Goal: Task Accomplishment & Management: Complete application form

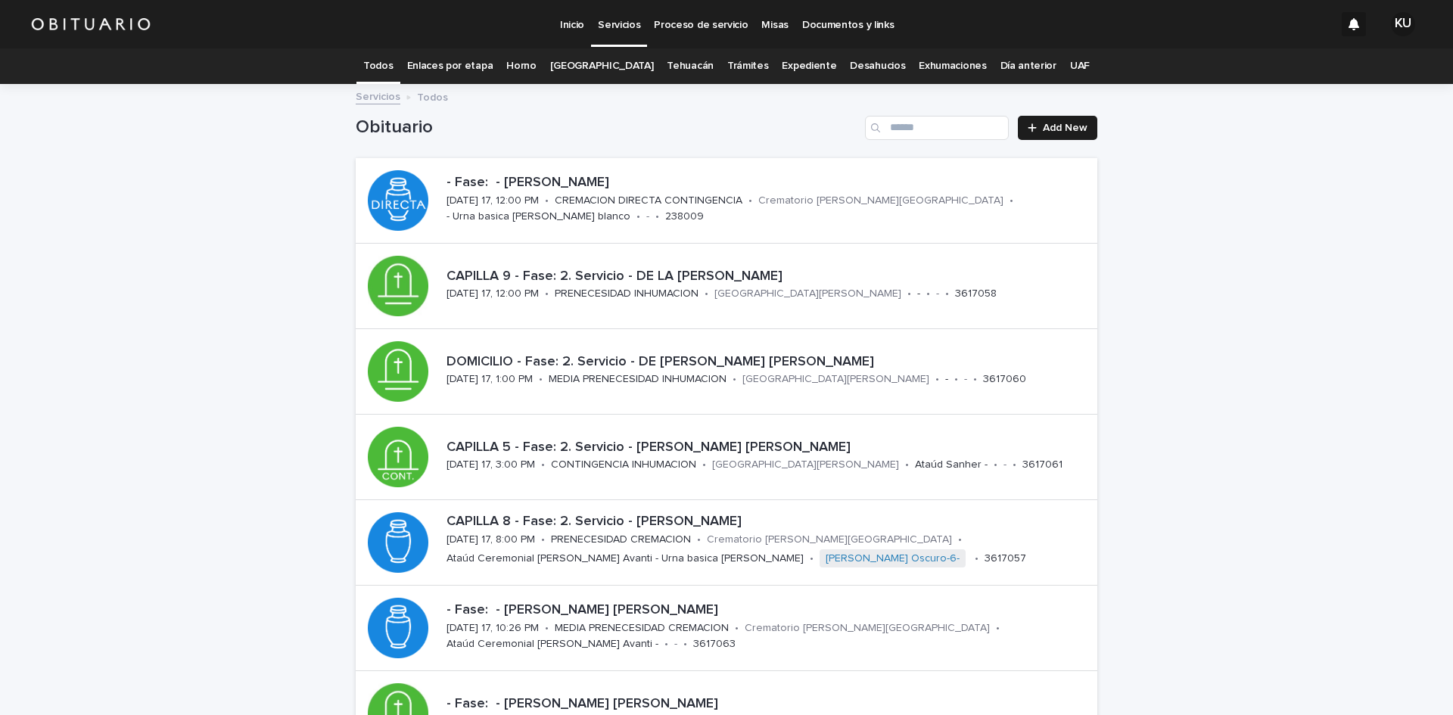
scroll to position [156, 0]
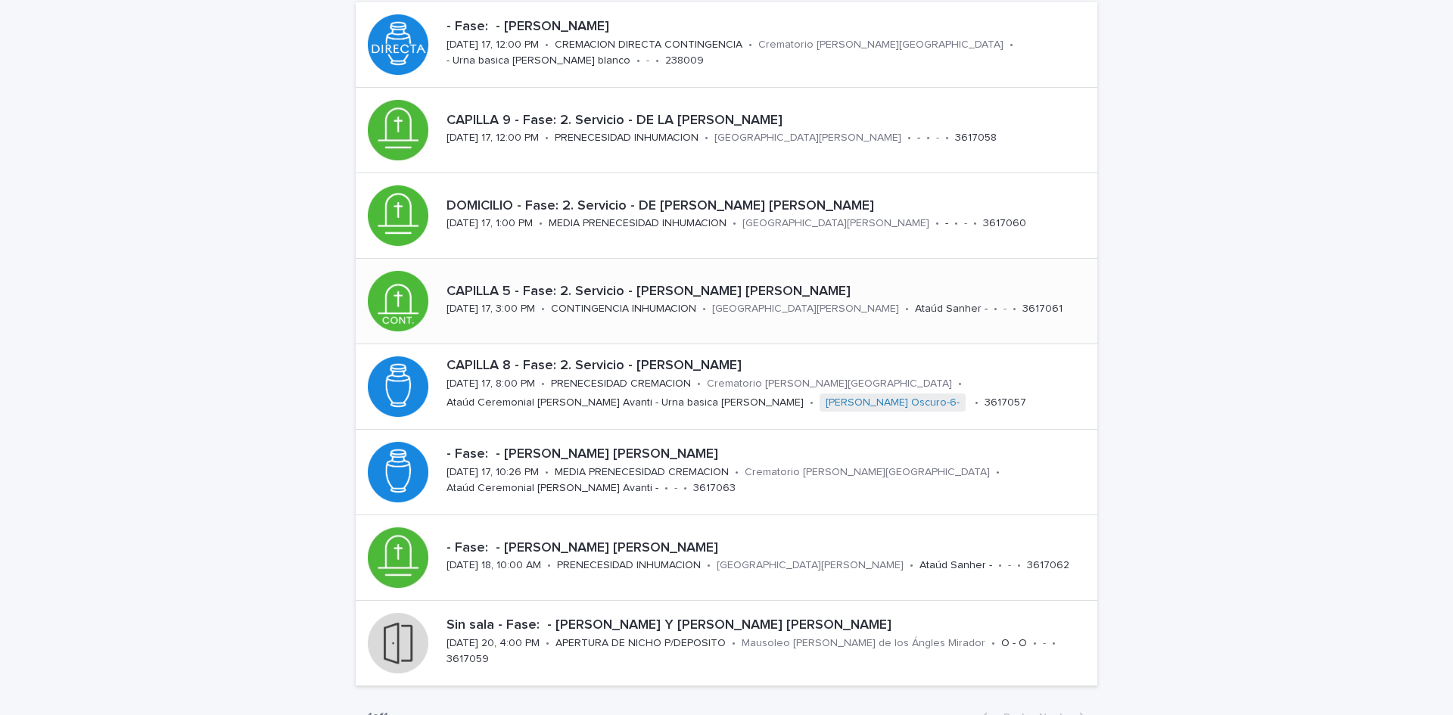
click at [636, 278] on div "CAPILLA 5 - Fase: 2. Servicio - AVILES ORTEGA JOSE RENE miércoles 17, 3:00 PM •…" at bounding box center [768, 301] width 657 height 47
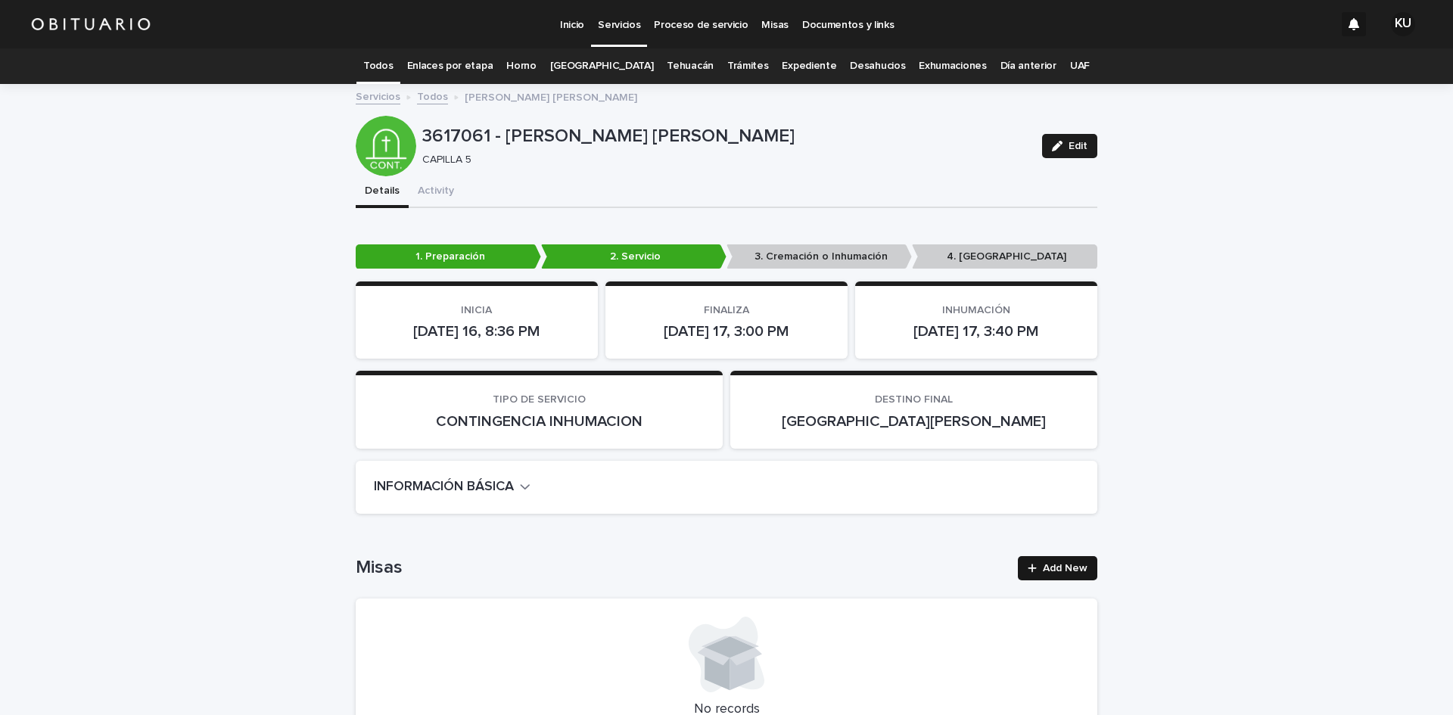
click at [1078, 566] on span "Add New" at bounding box center [1065, 568] width 45 height 11
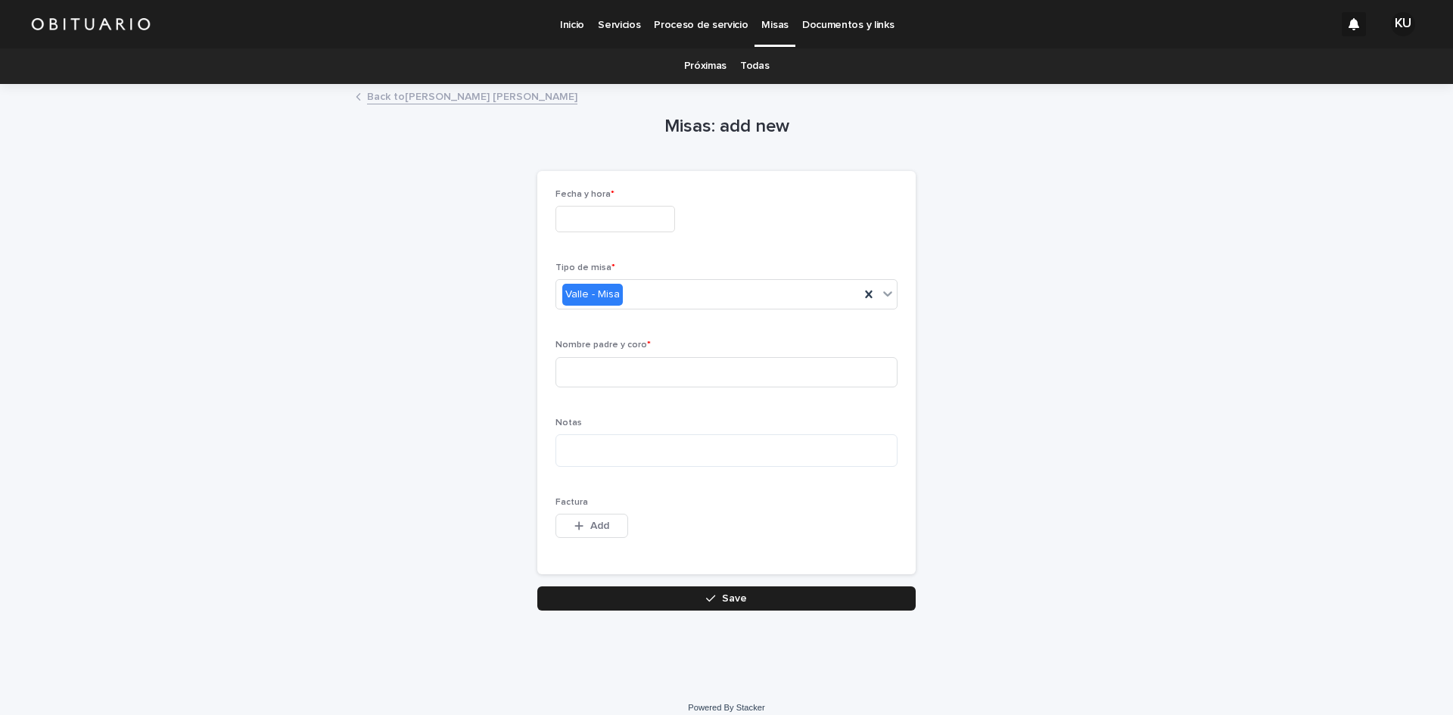
click at [622, 213] on input "text" at bounding box center [615, 219] width 120 height 26
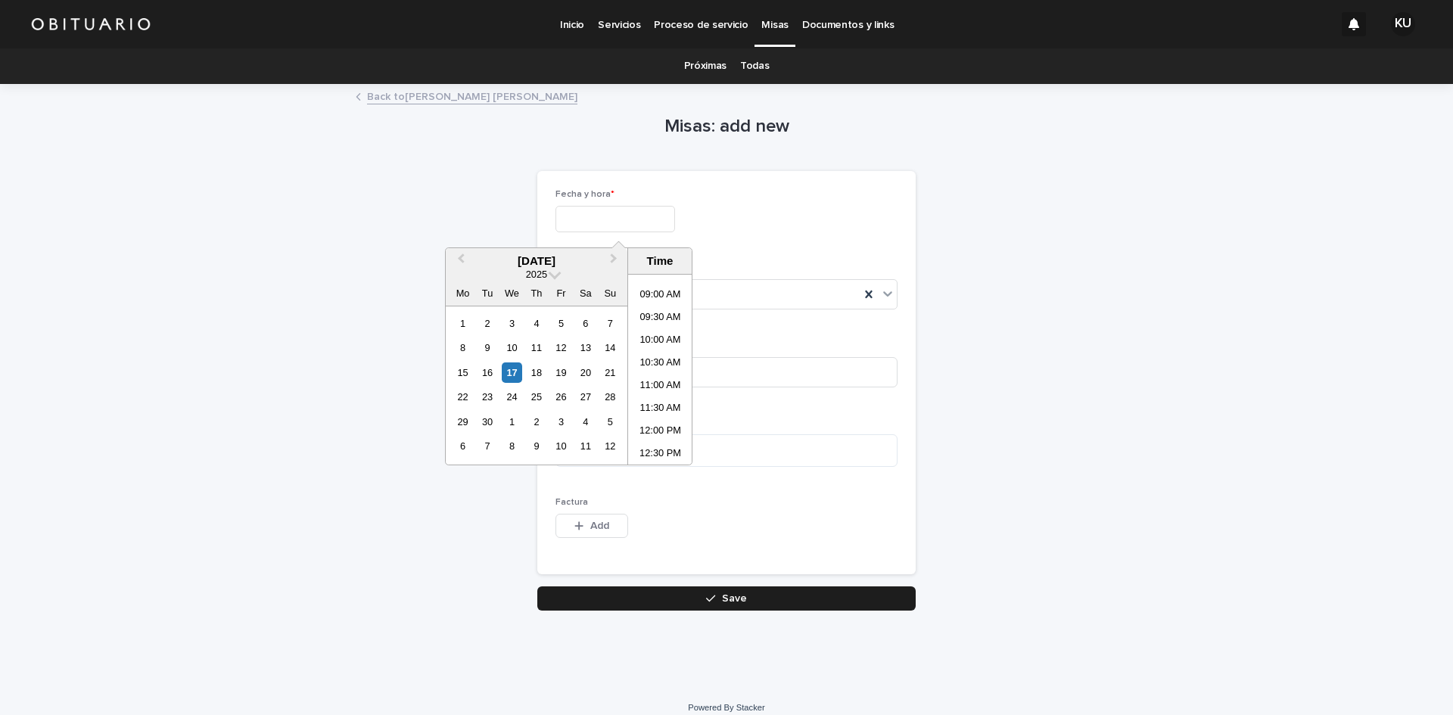
scroll to position [419, 0]
click at [652, 378] on li "11:30 AM" at bounding box center [660, 389] width 64 height 23
type input "**********"
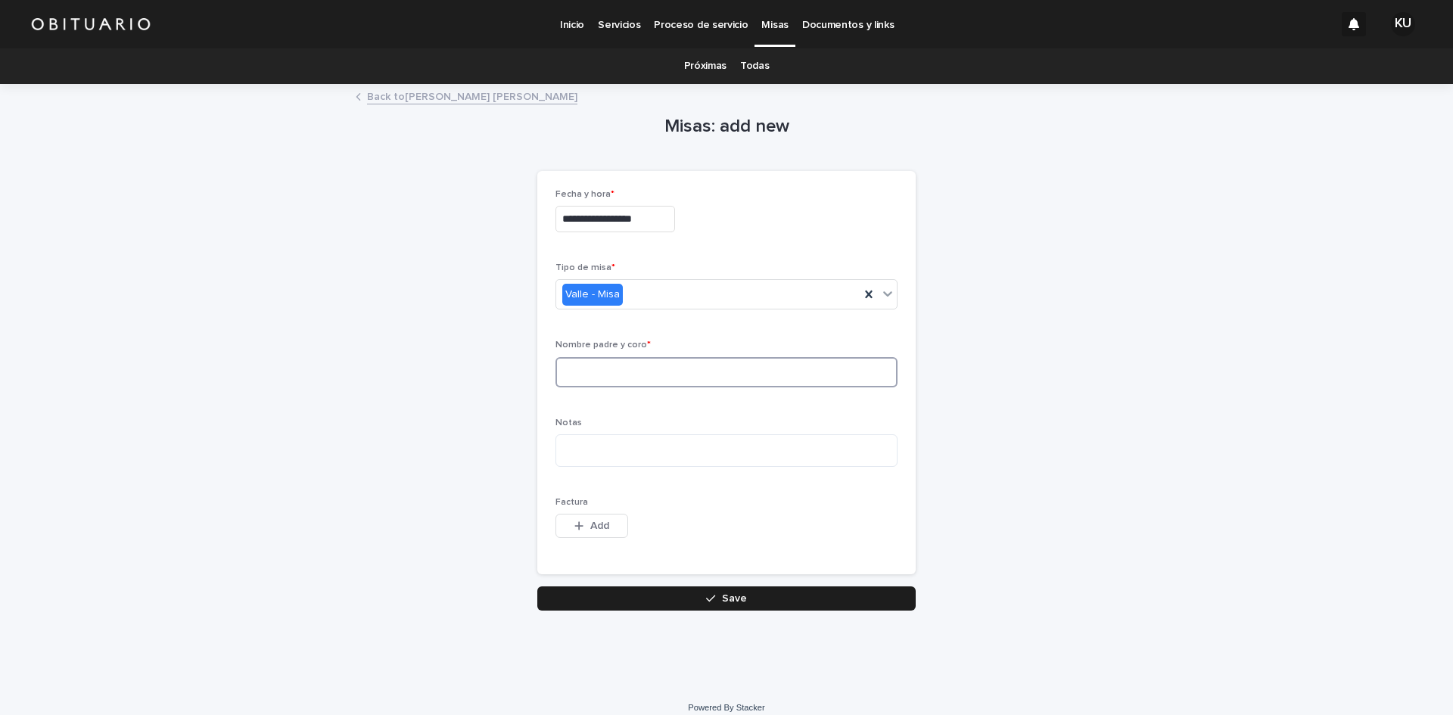
click at [700, 383] on input at bounding box center [726, 372] width 342 height 30
type input "**********"
click at [728, 597] on span "Save" at bounding box center [734, 598] width 25 height 11
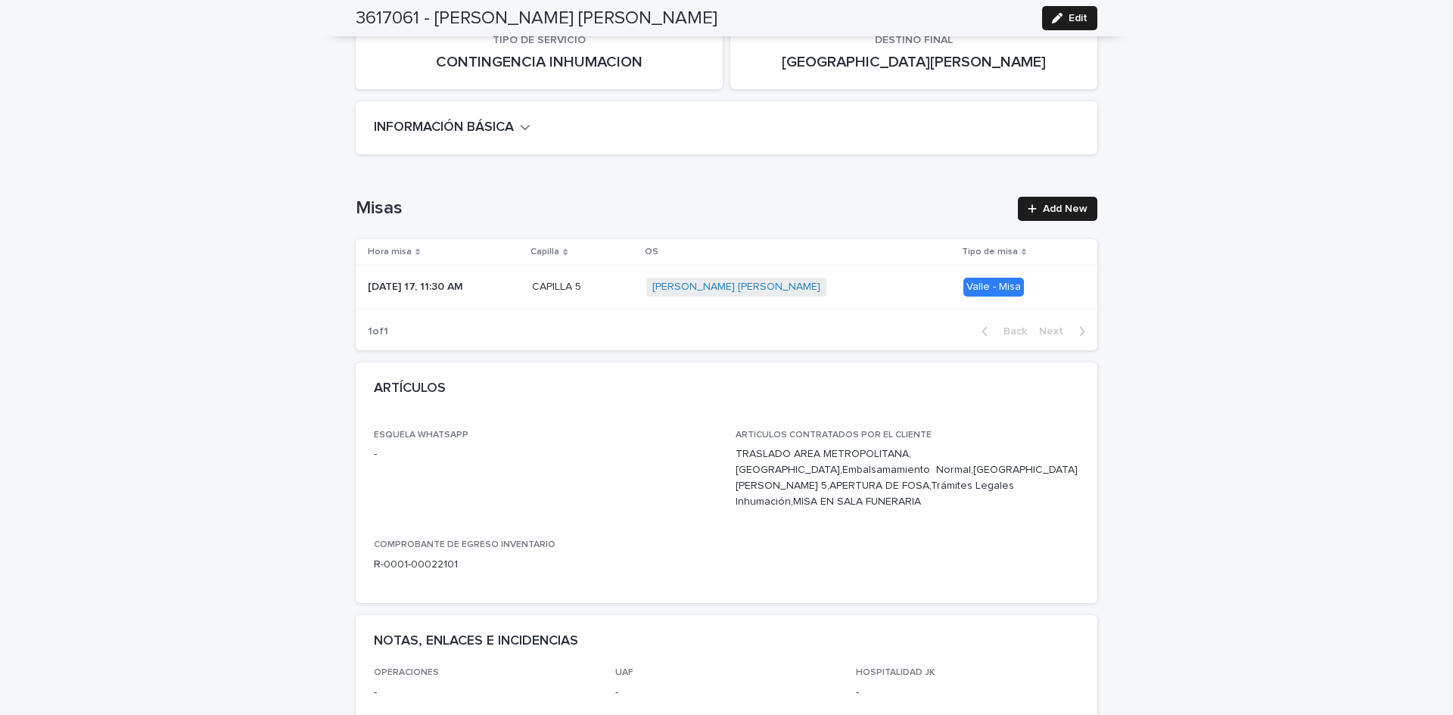
scroll to position [340, 0]
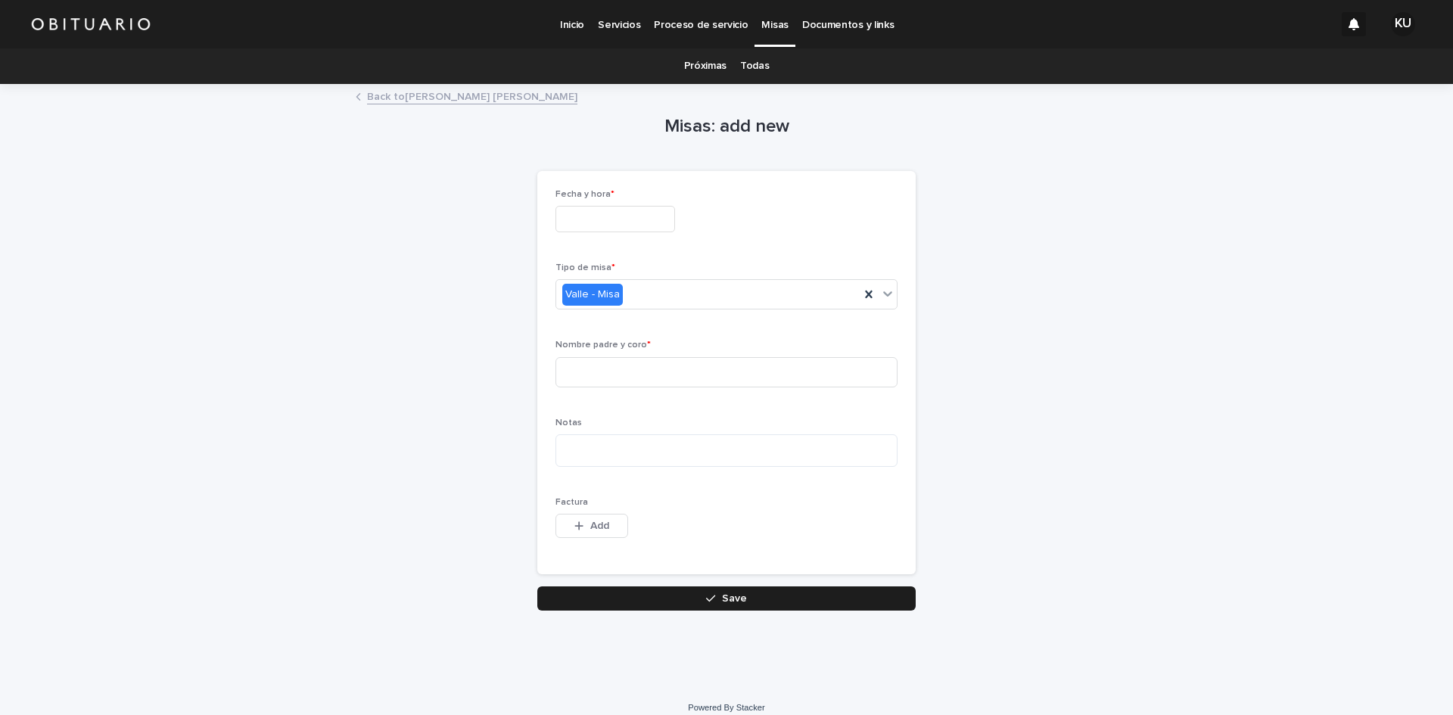
click at [573, 28] on p "Inicio" at bounding box center [572, 16] width 24 height 32
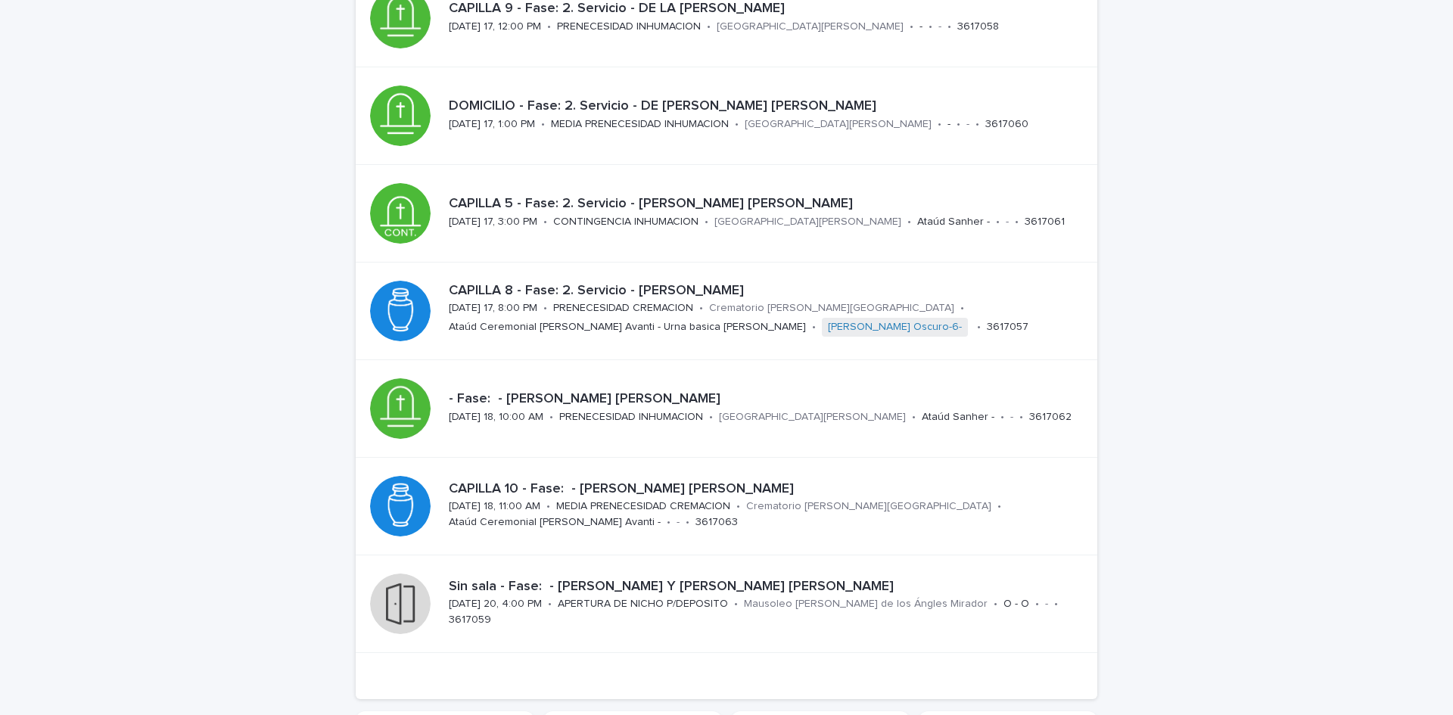
scroll to position [337, 0]
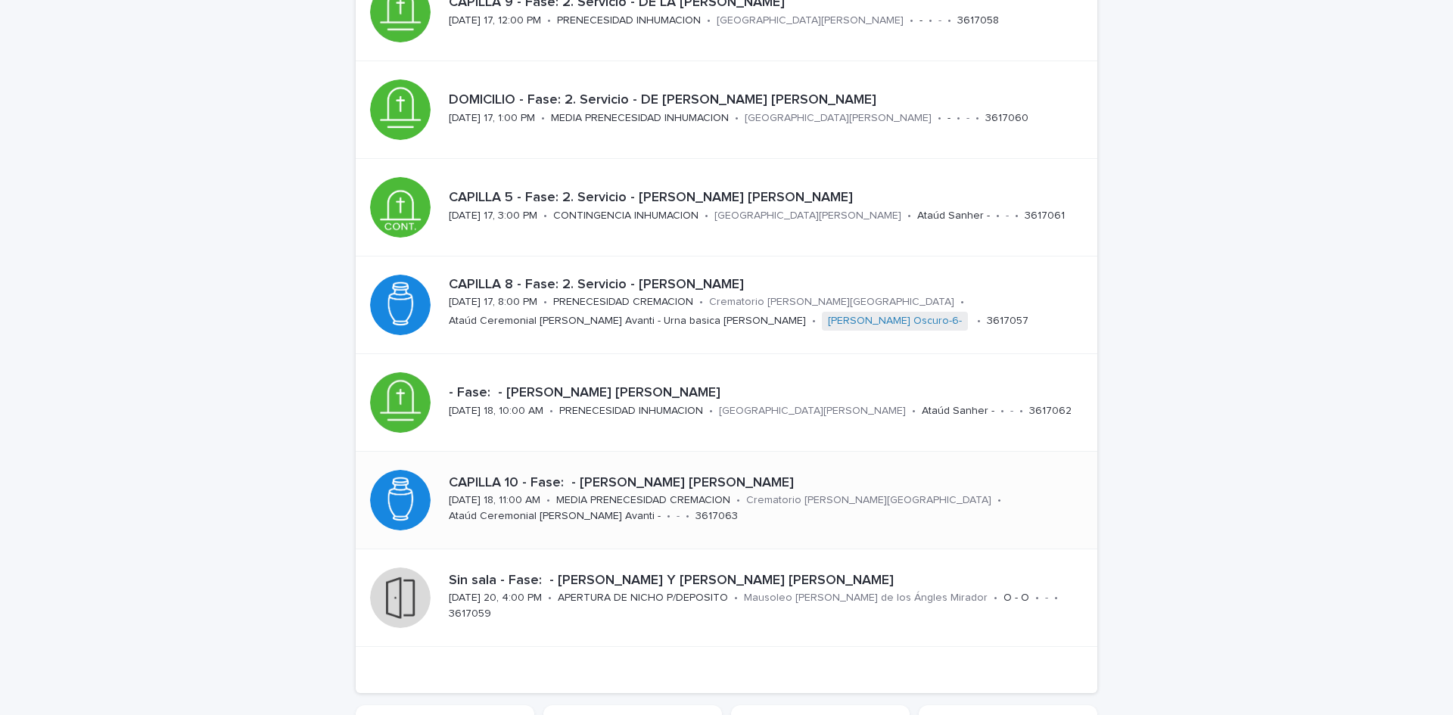
click at [815, 483] on p "CAPILLA 10 - Fase: - [PERSON_NAME] [PERSON_NAME]" at bounding box center [764, 483] width 630 height 17
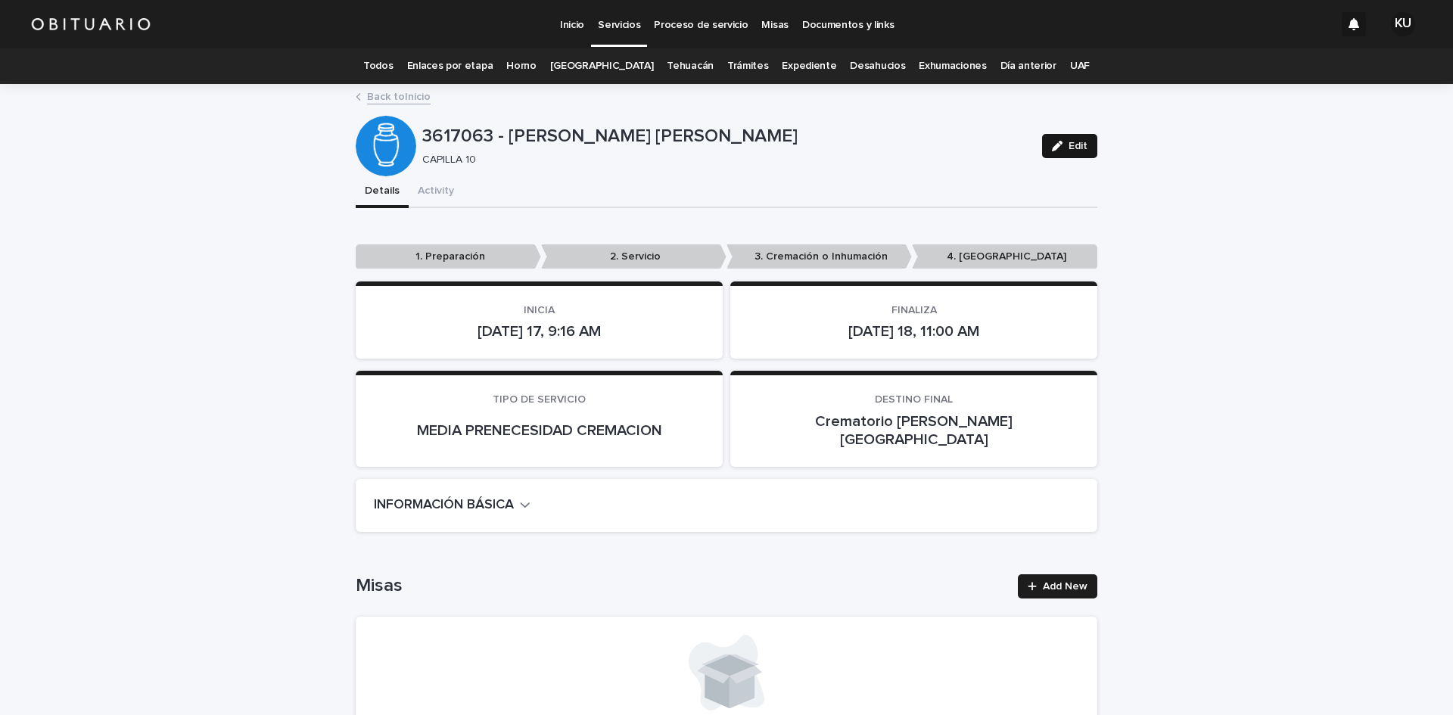
click at [1068, 141] on span "Edit" at bounding box center [1077, 146] width 19 height 11
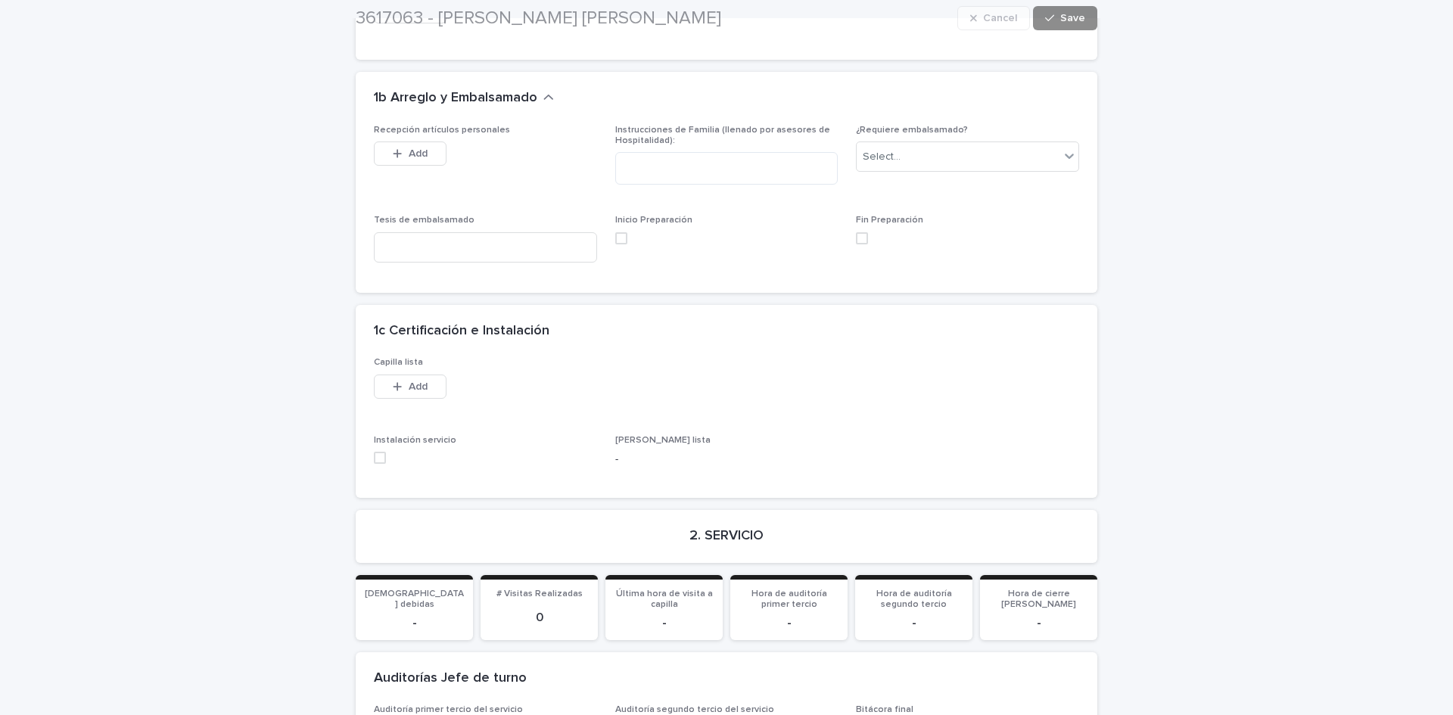
scroll to position [3400, 0]
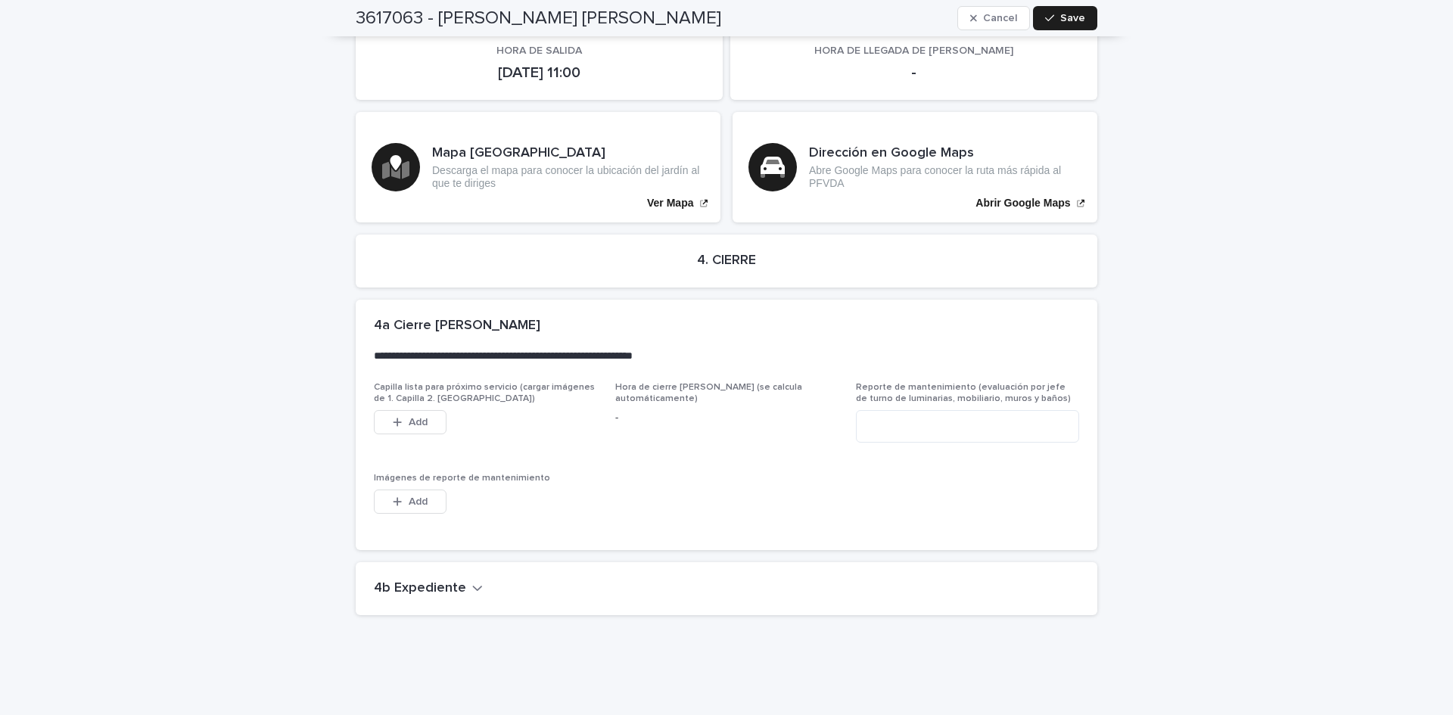
click at [413, 580] on h2 "4b Expediente" at bounding box center [420, 588] width 92 height 17
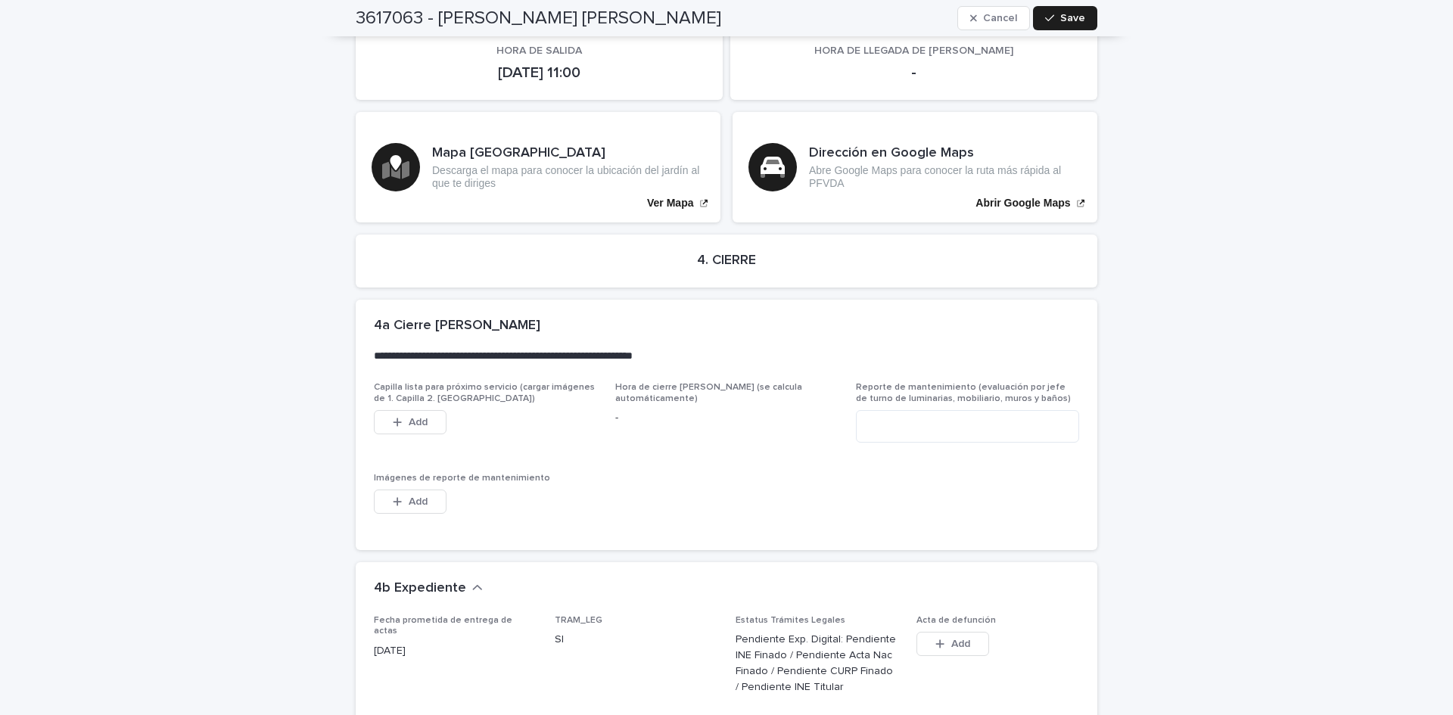
scroll to position [3908, 0]
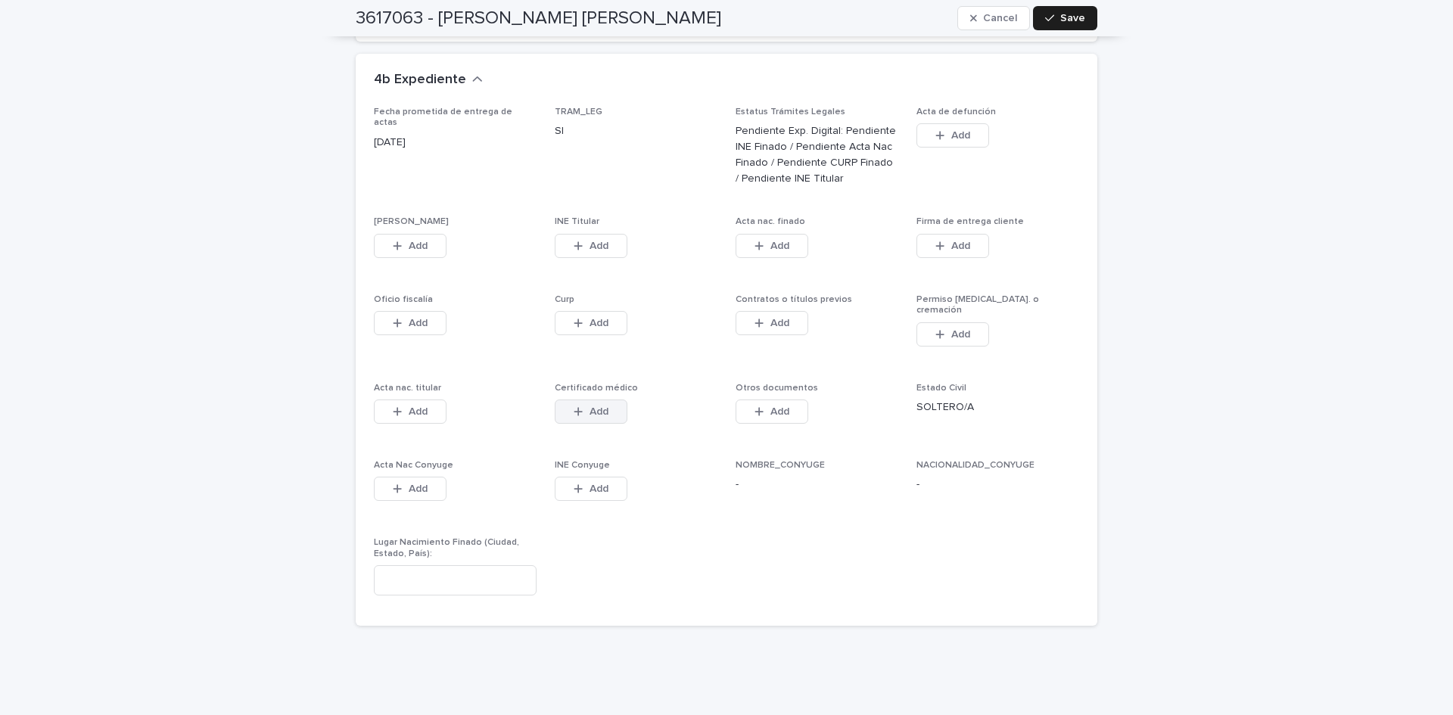
click at [581, 406] on div "button" at bounding box center [580, 411] width 15 height 11
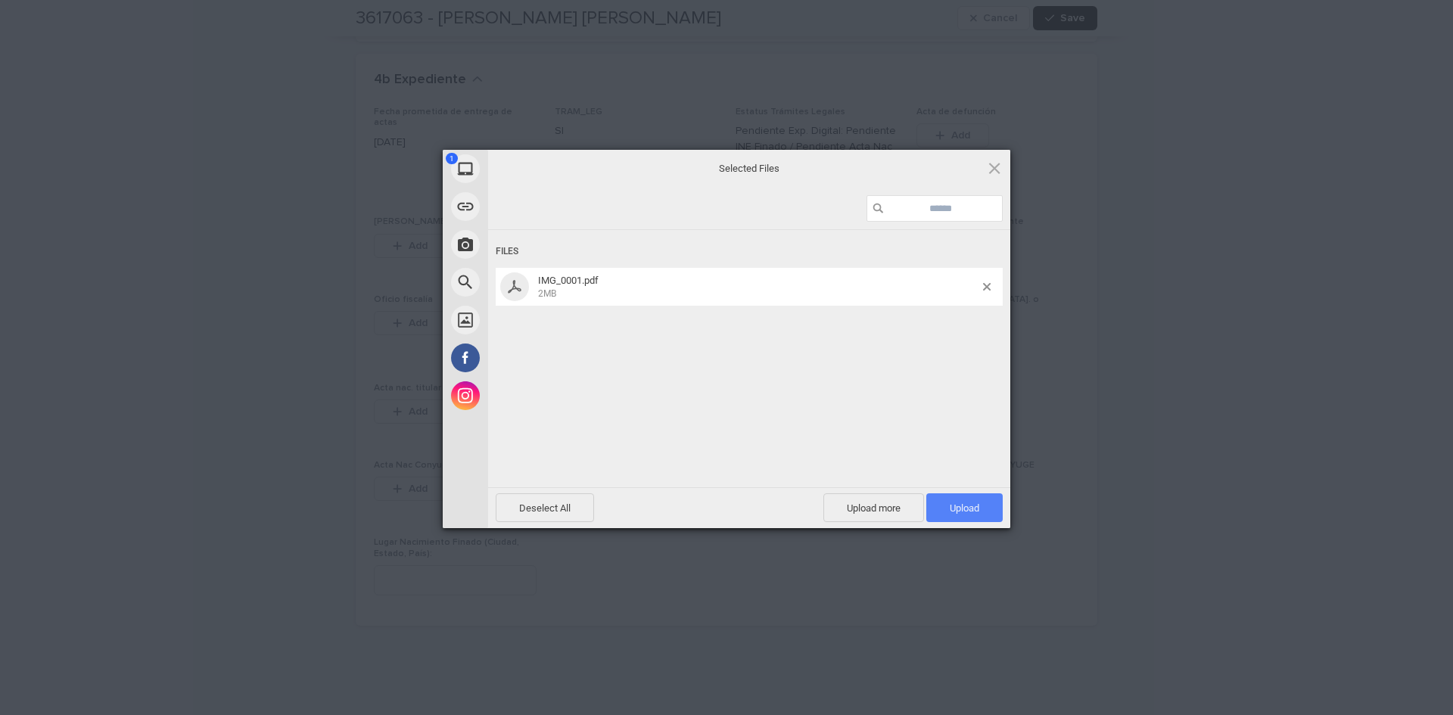
click at [958, 512] on span "Upload 1" at bounding box center [964, 507] width 30 height 11
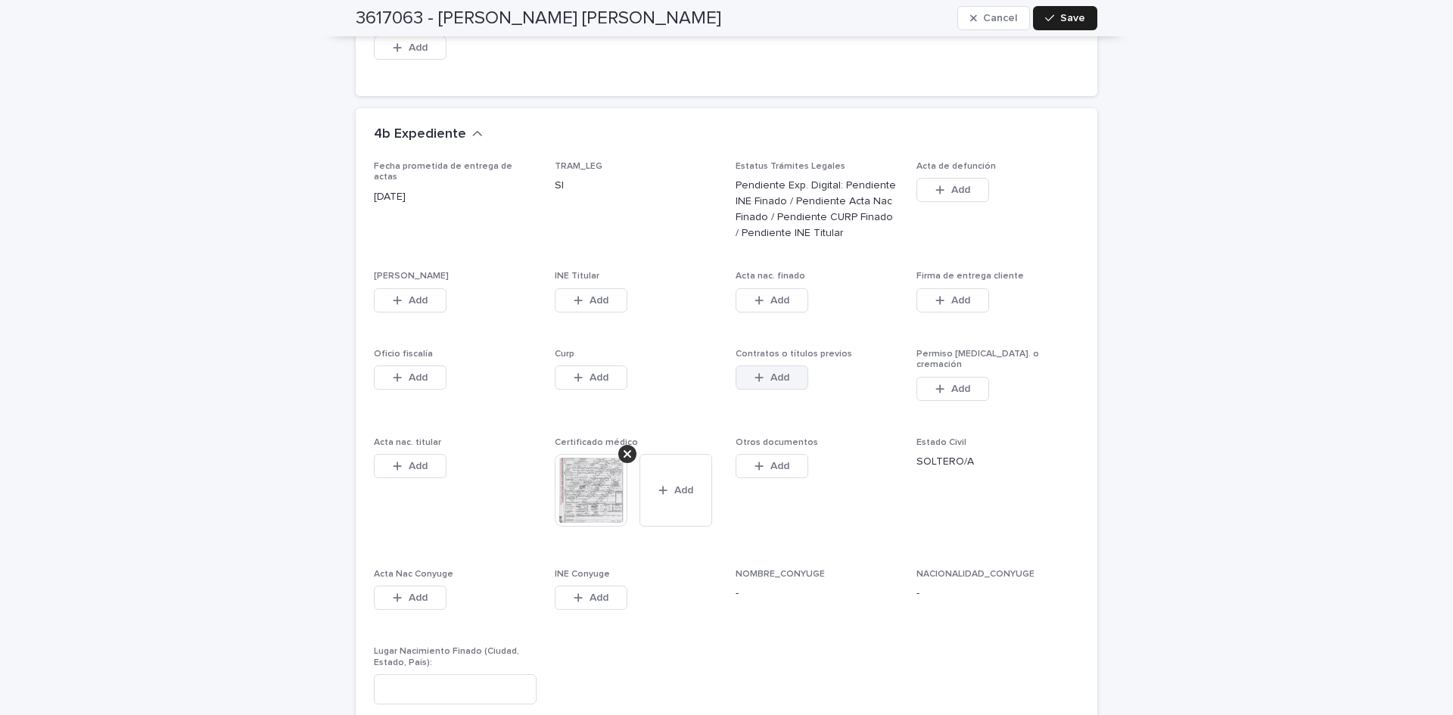
click at [797, 365] on button "Add" at bounding box center [771, 377] width 73 height 24
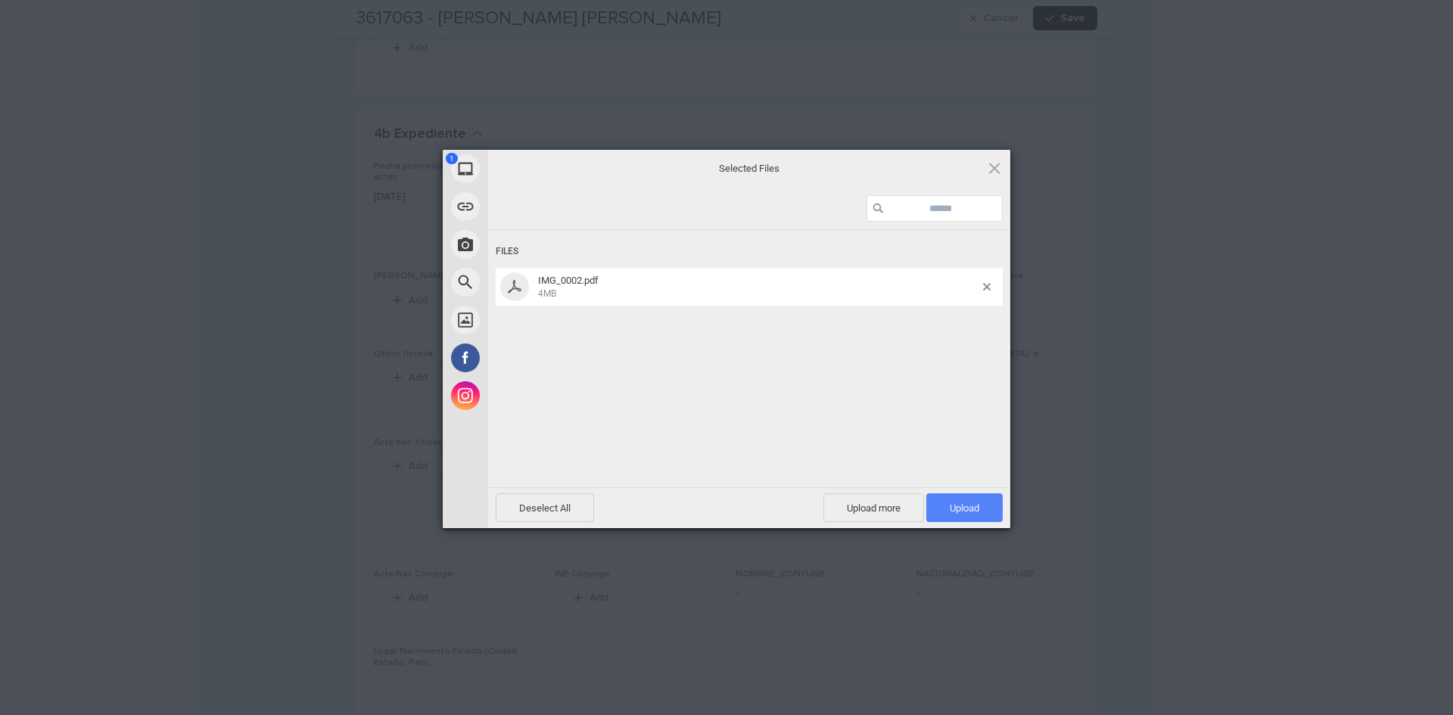
click at [957, 507] on span "Upload 1" at bounding box center [964, 507] width 30 height 11
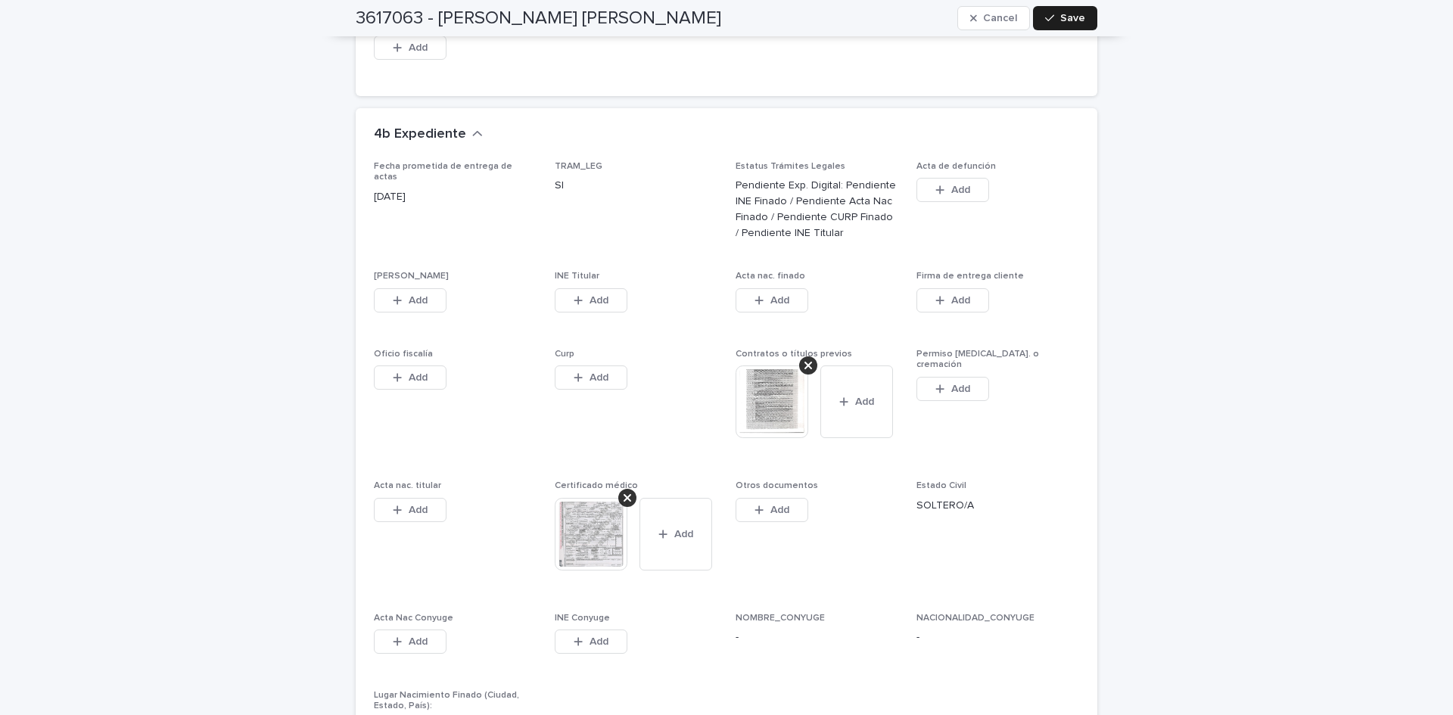
drag, startPoint x: 416, startPoint y: 276, endPoint x: 875, endPoint y: 477, distance: 500.7
click at [416, 288] on button "Add" at bounding box center [410, 300] width 73 height 24
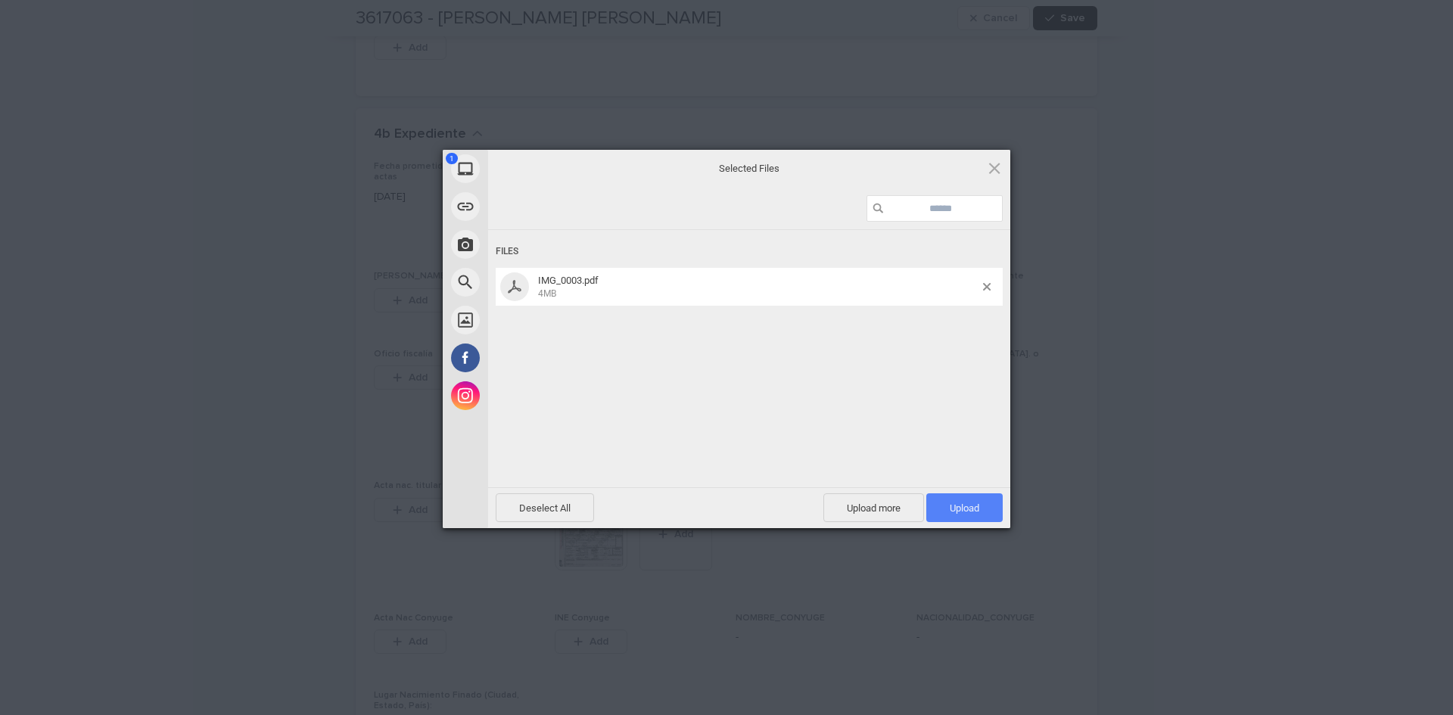
click at [977, 505] on span "Upload 1" at bounding box center [964, 507] width 30 height 11
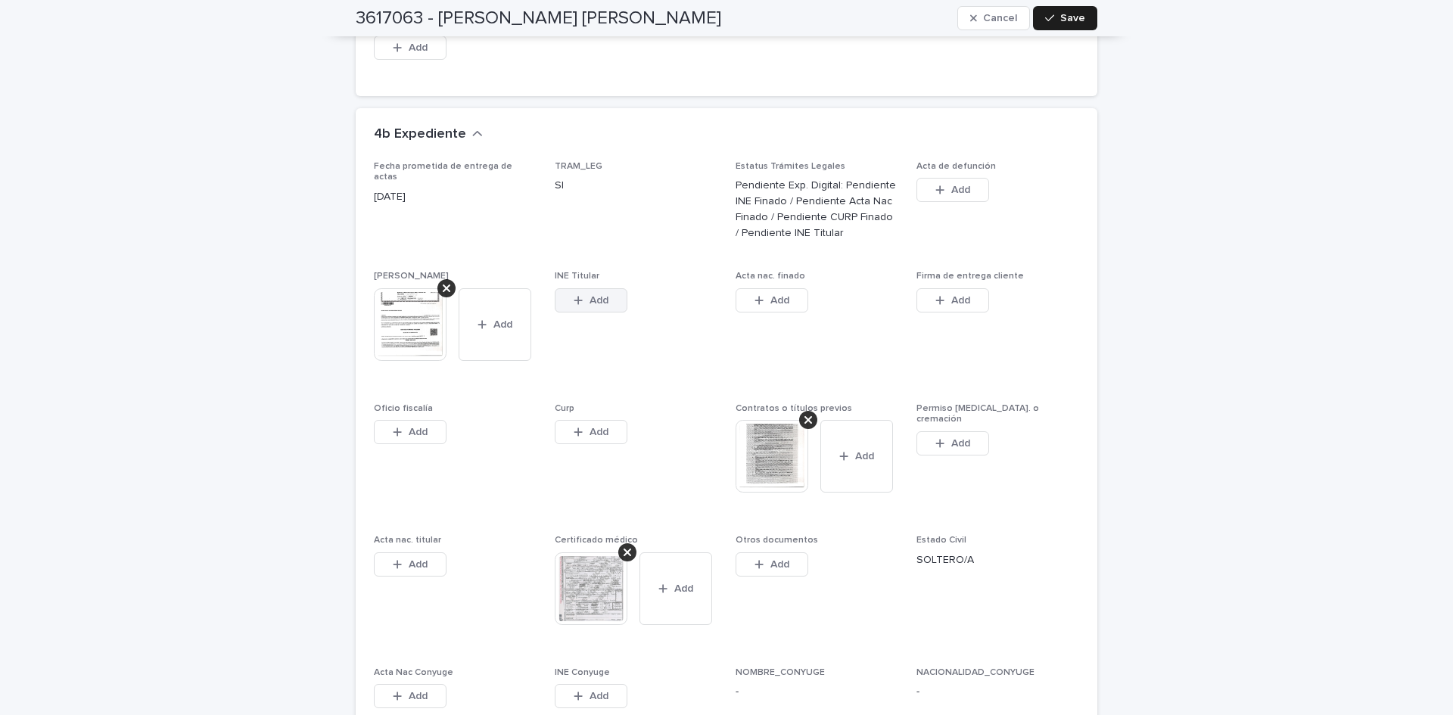
click at [616, 288] on button "Add" at bounding box center [591, 300] width 73 height 24
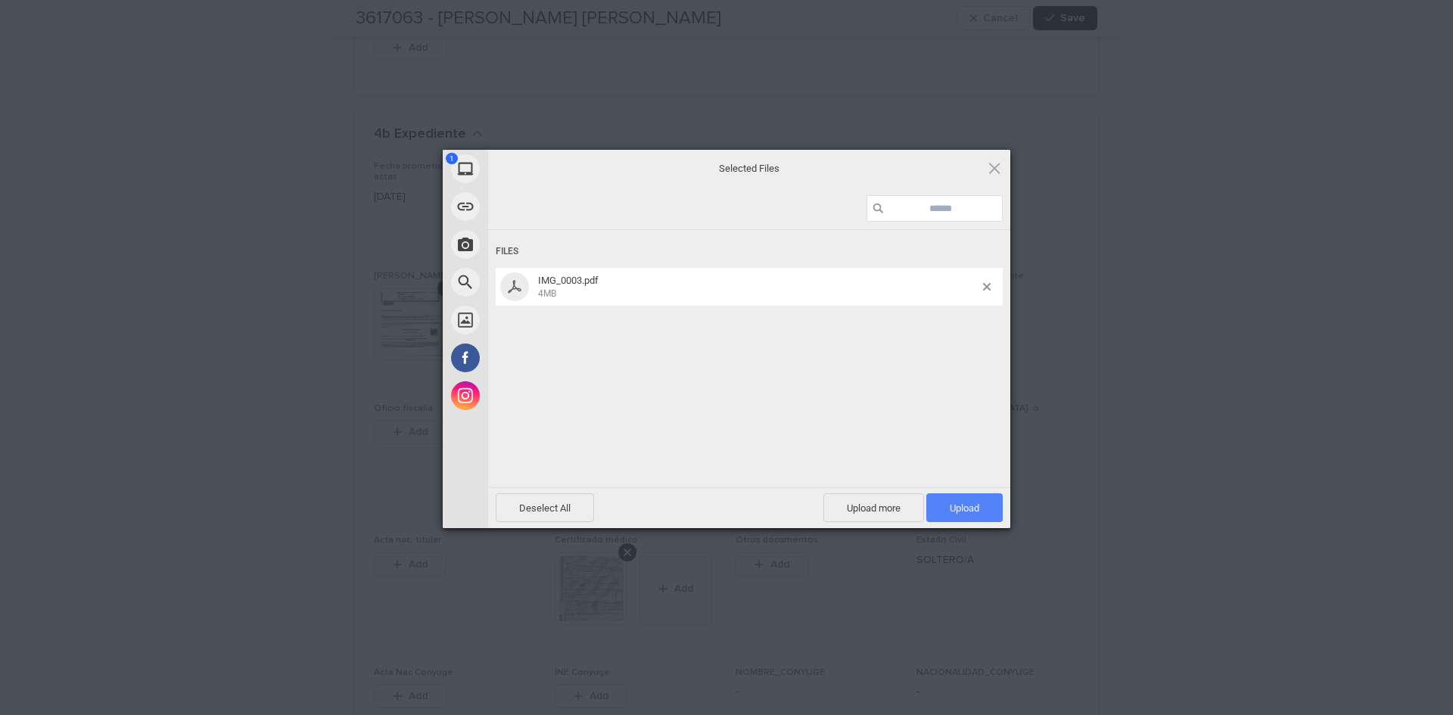
click at [965, 500] on span "Upload 1" at bounding box center [964, 507] width 76 height 29
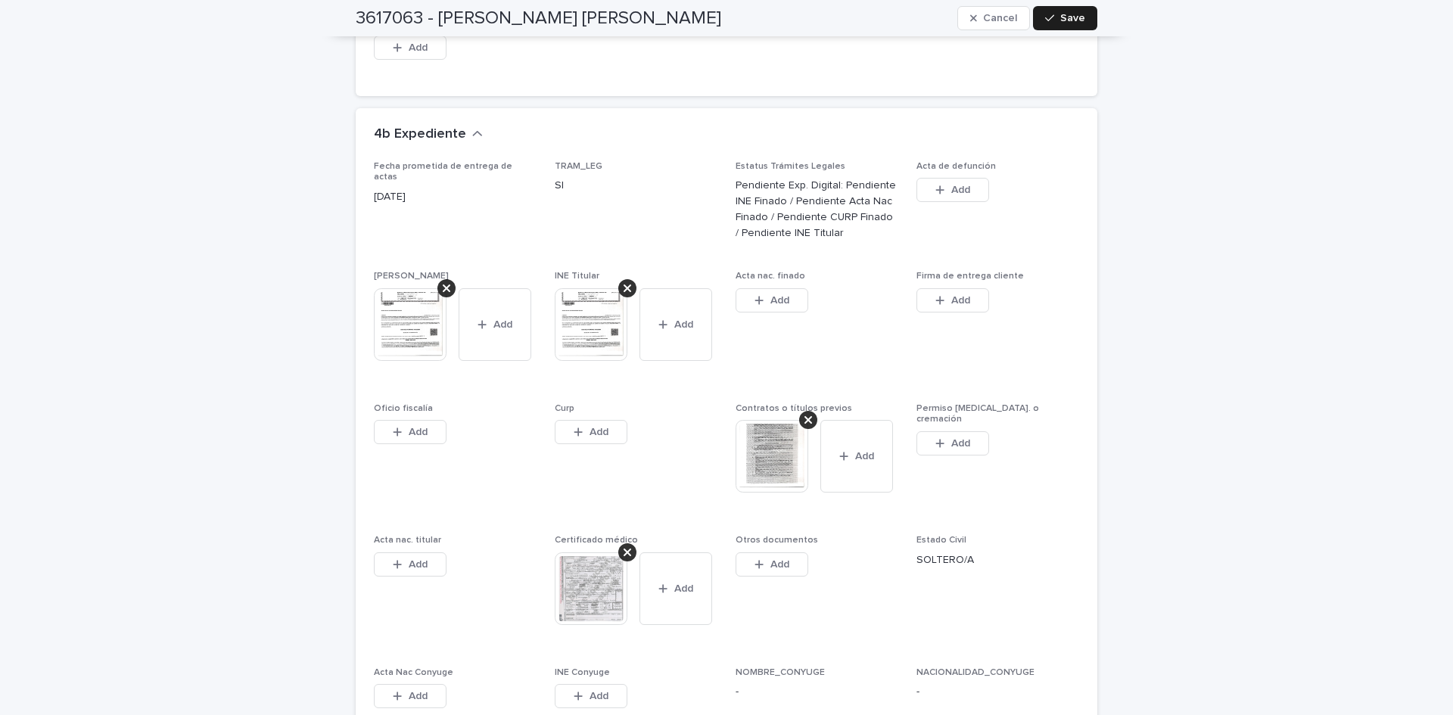
click at [785, 288] on button "Add" at bounding box center [771, 300] width 73 height 24
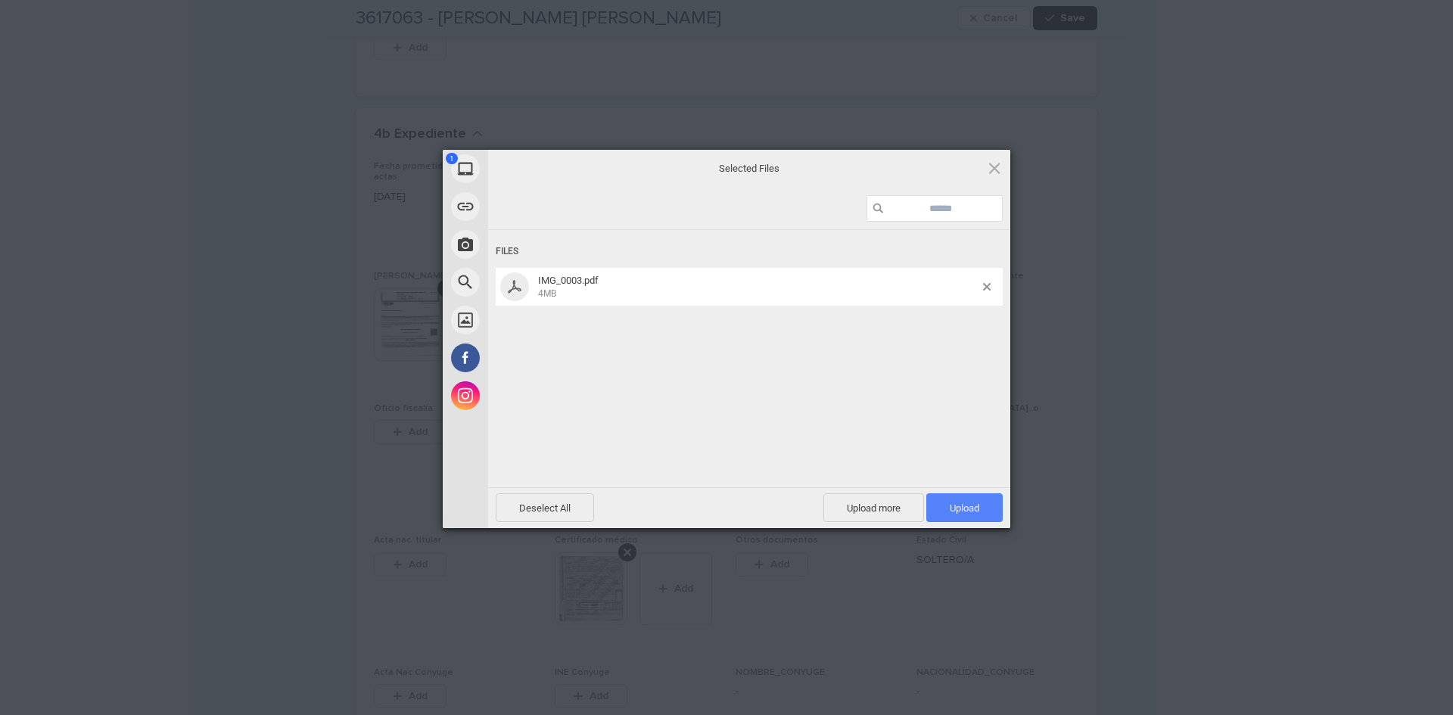
click at [956, 516] on span "Upload 1" at bounding box center [964, 507] width 76 height 29
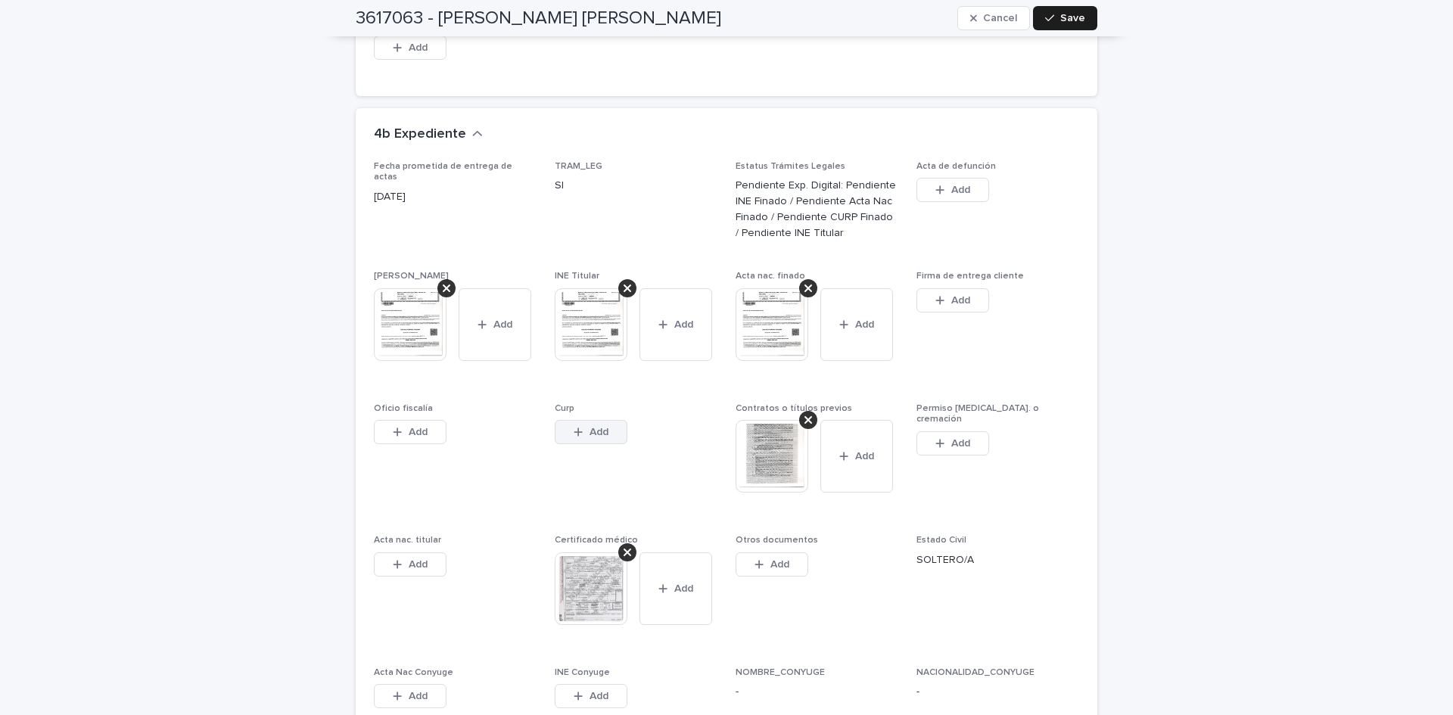
click at [611, 420] on button "Add" at bounding box center [591, 432] width 73 height 24
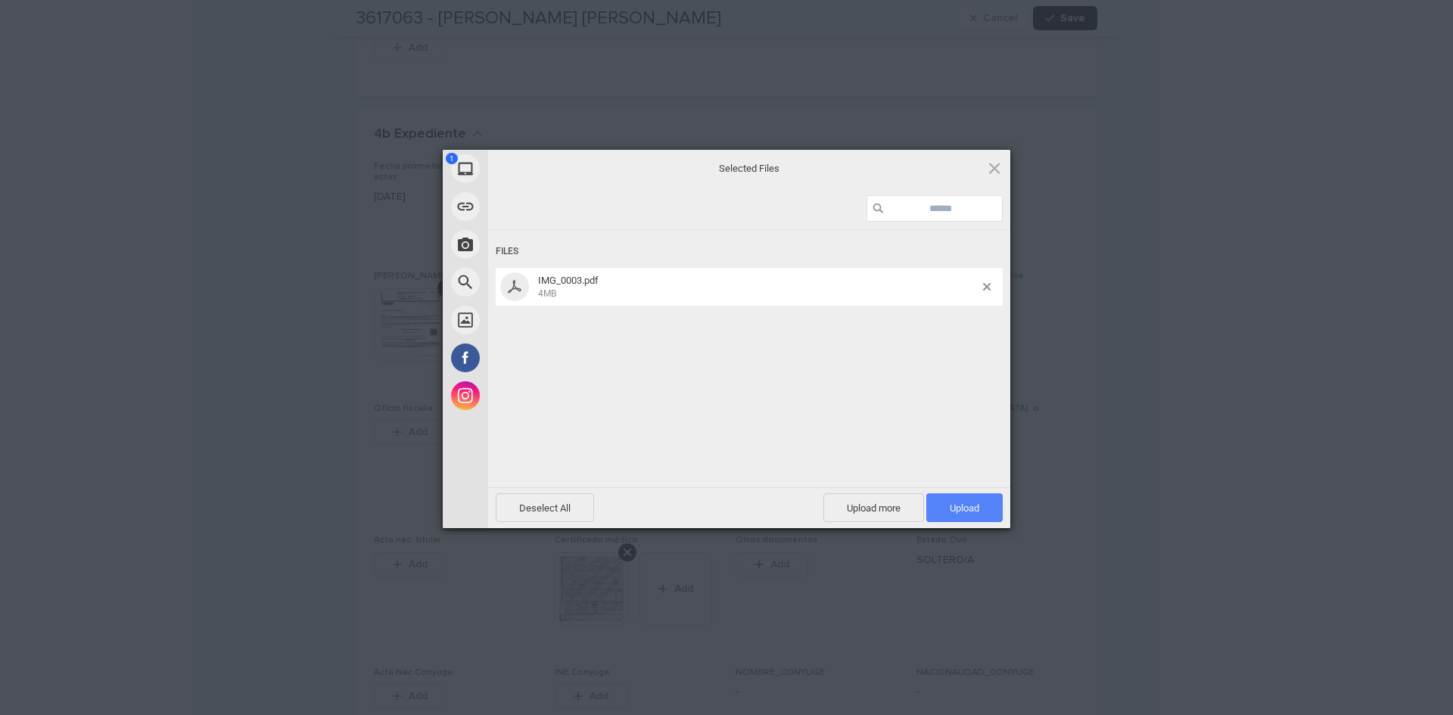
click at [973, 508] on span "Upload 1" at bounding box center [964, 507] width 30 height 11
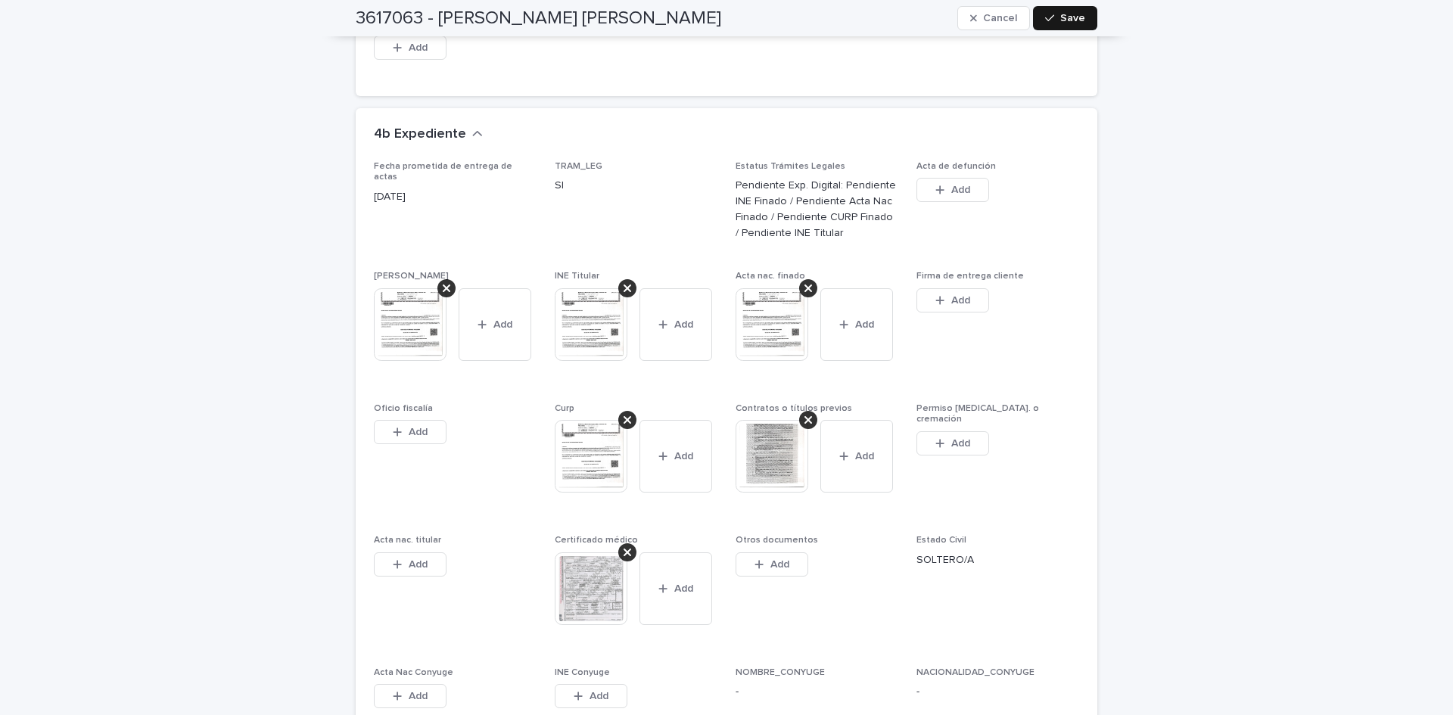
click at [1077, 13] on span "Save" at bounding box center [1072, 18] width 25 height 11
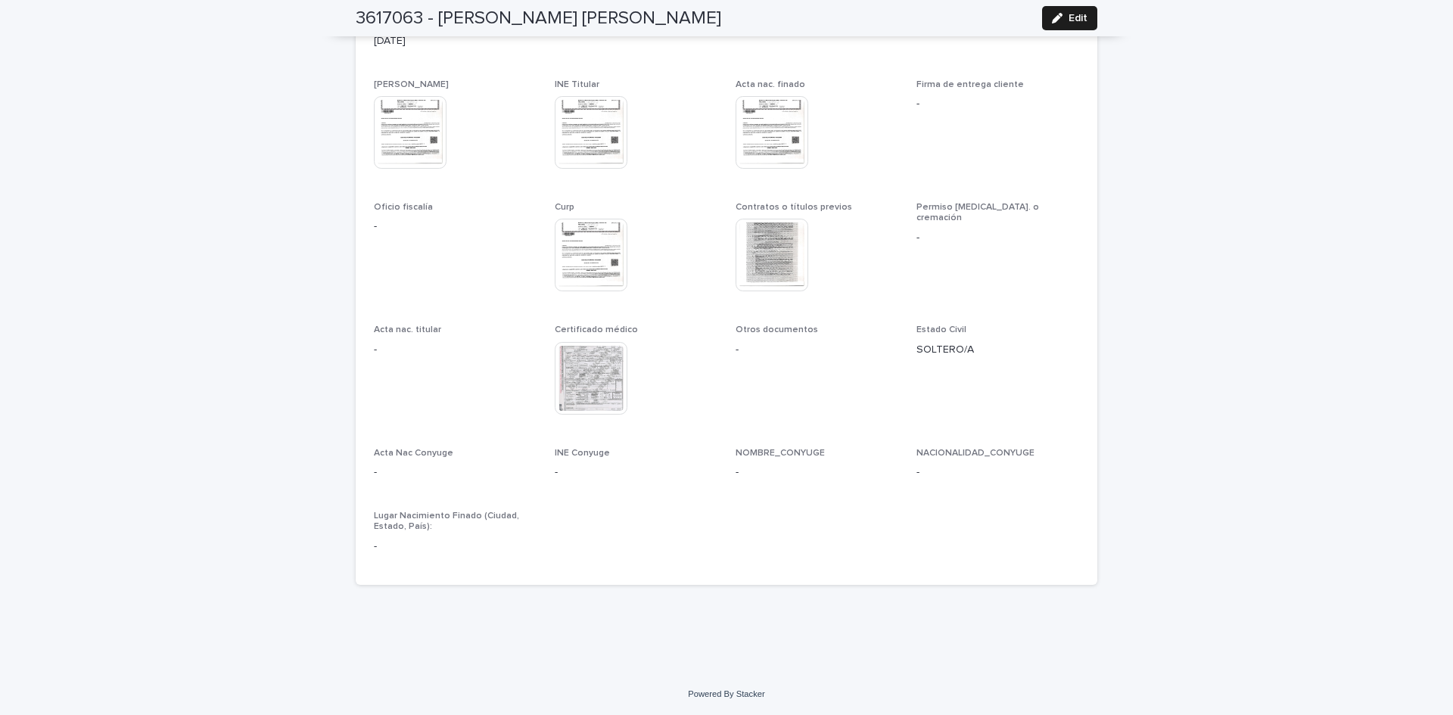
scroll to position [3695, 0]
